Goal: Consume media (video, audio): Consume media (video, audio)

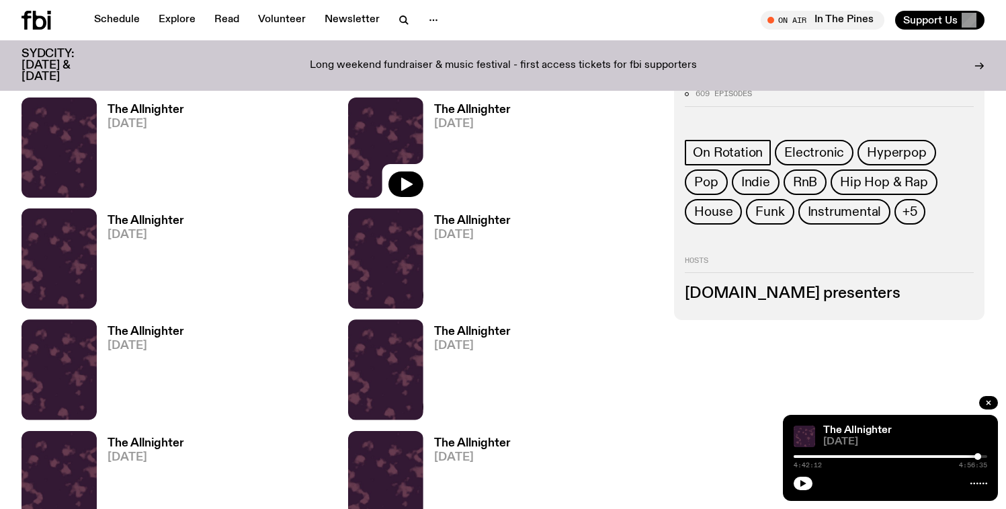
scroll to position [785, 0]
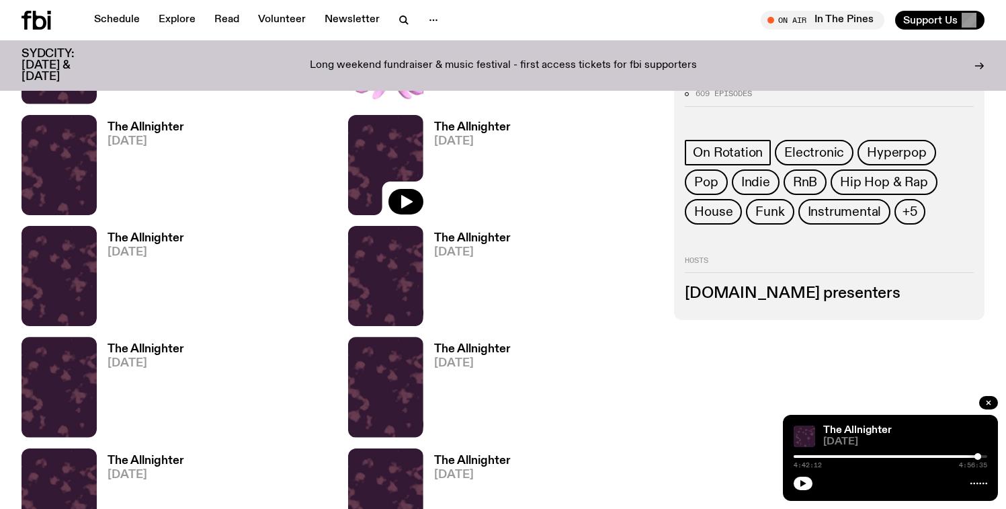
click at [453, 128] on h3 "The Allnighter" at bounding box center [472, 127] width 77 height 11
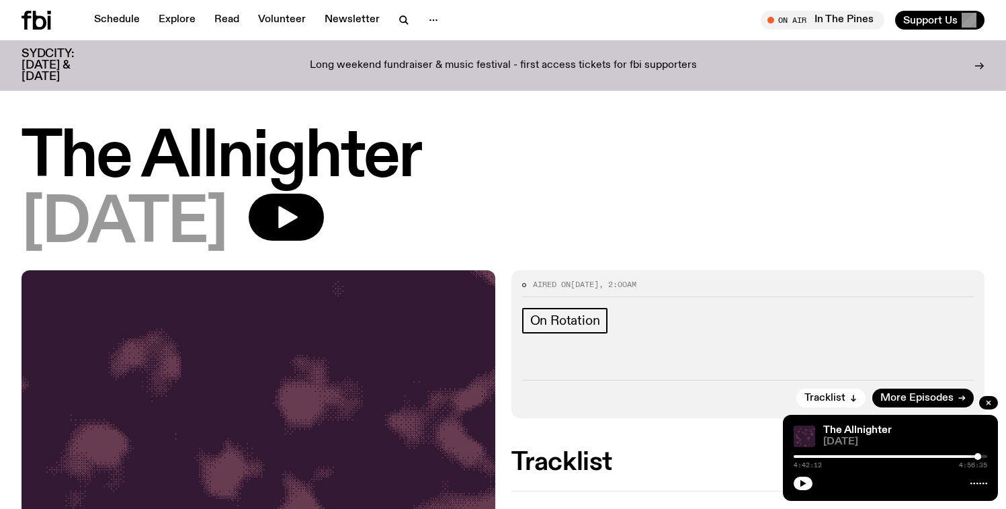
scroll to position [71, 0]
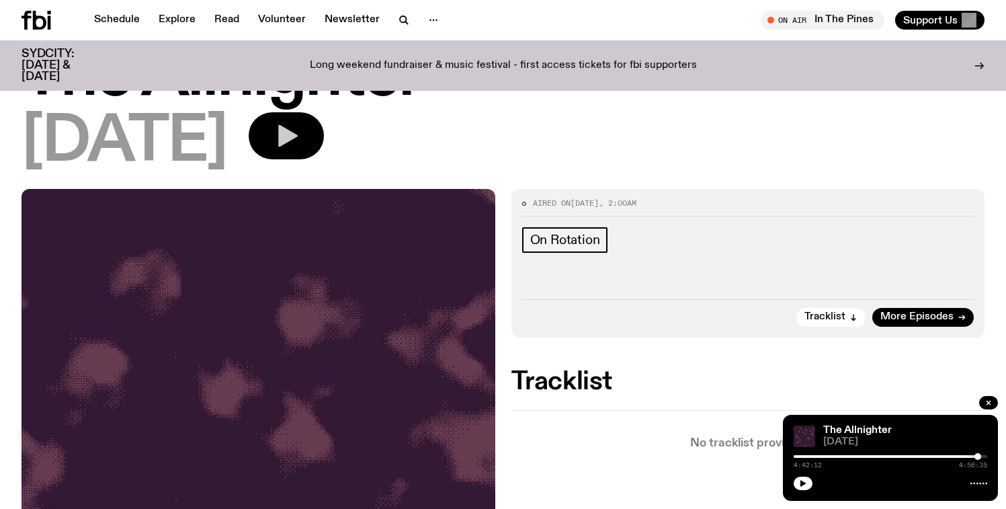
click at [324, 149] on button "button" at bounding box center [286, 135] width 75 height 47
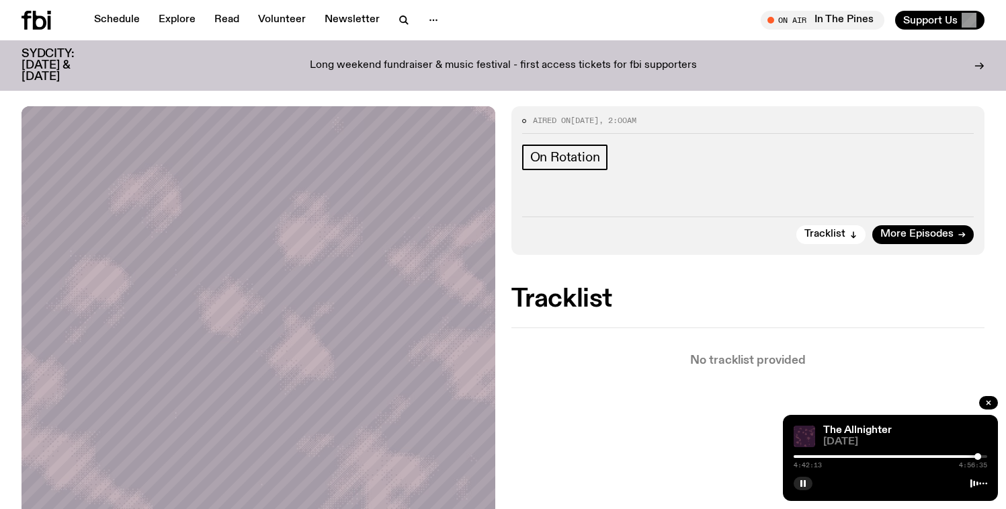
scroll to position [172, 0]
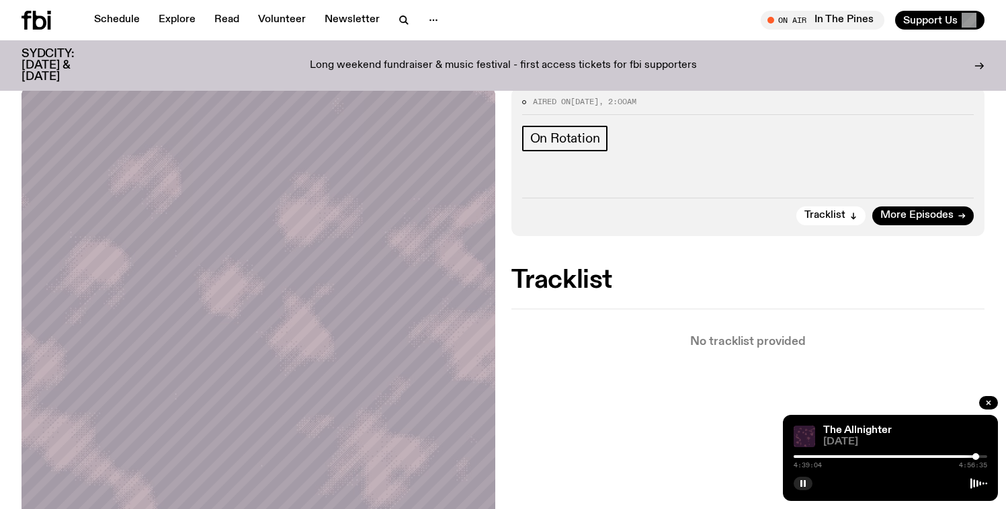
click at [975, 455] on div at bounding box center [975, 456] width 7 height 7
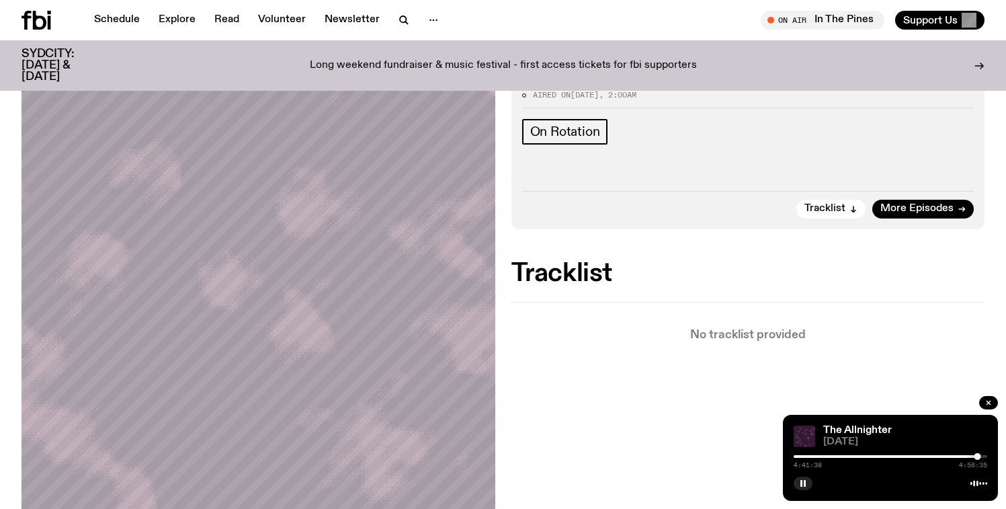
scroll to position [245, 0]
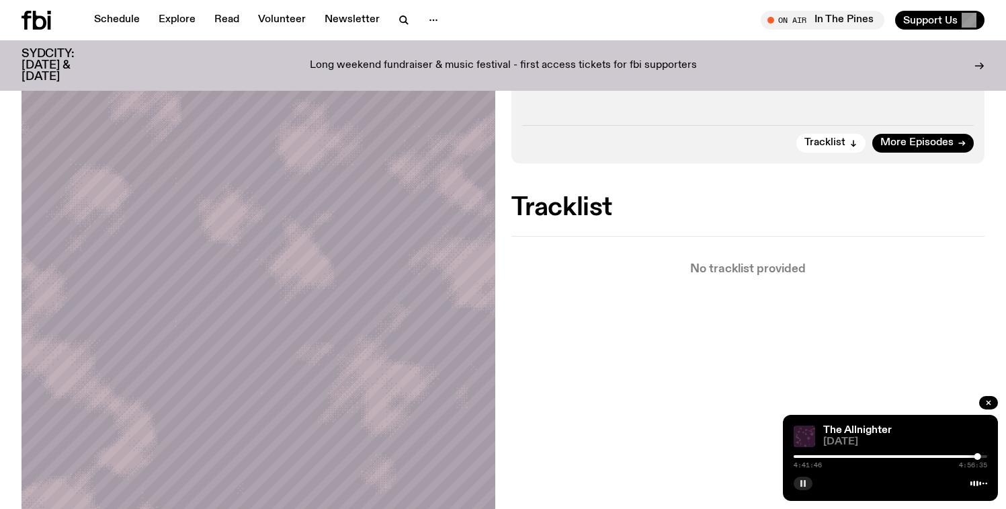
click at [806, 484] on icon "button" at bounding box center [803, 483] width 8 height 8
